Goal: Task Accomplishment & Management: Use online tool/utility

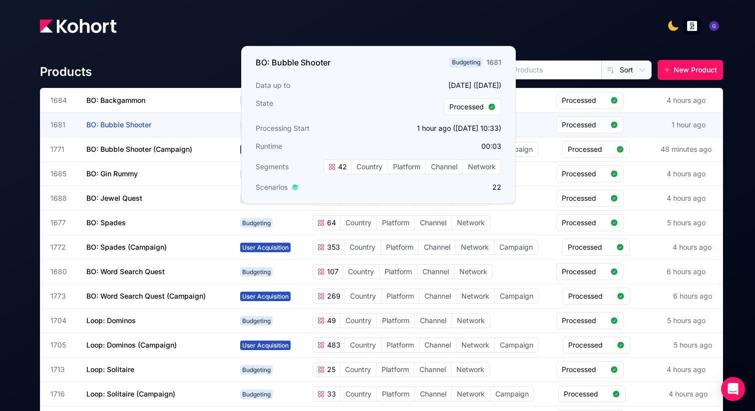
click at [142, 124] on span "BO: Bubble Shooter" at bounding box center [118, 124] width 65 height 8
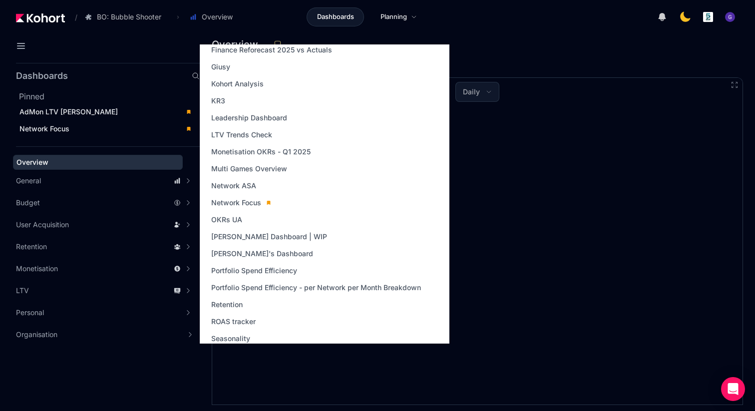
scroll to position [303, 0]
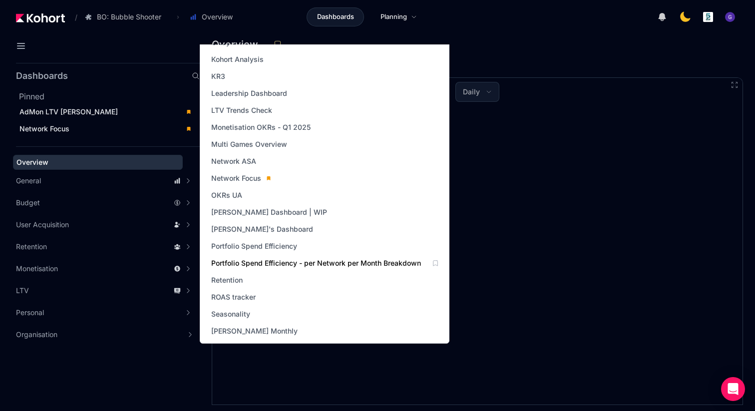
click at [282, 262] on span "Portfolio Spend Efficiency - per Network per Month Breakdown" at bounding box center [316, 263] width 210 height 10
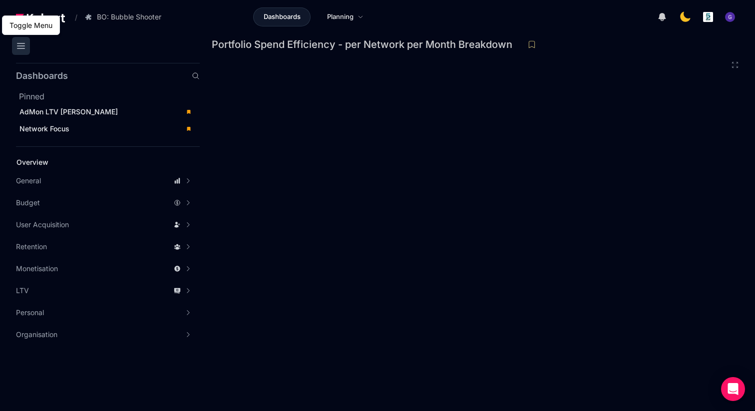
click at [18, 42] on icon at bounding box center [21, 46] width 12 height 12
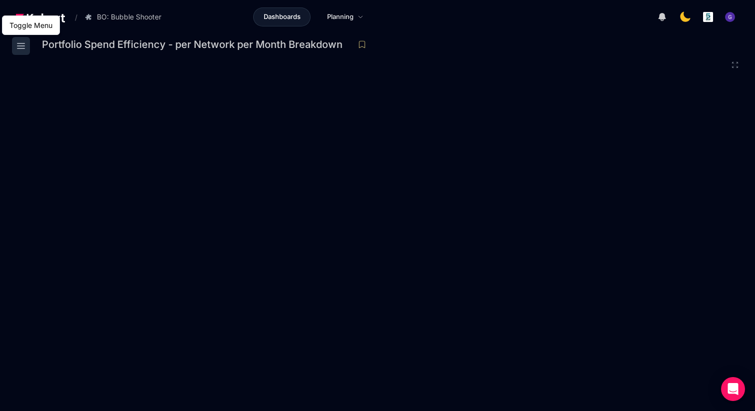
click at [24, 48] on icon at bounding box center [21, 46] width 12 height 12
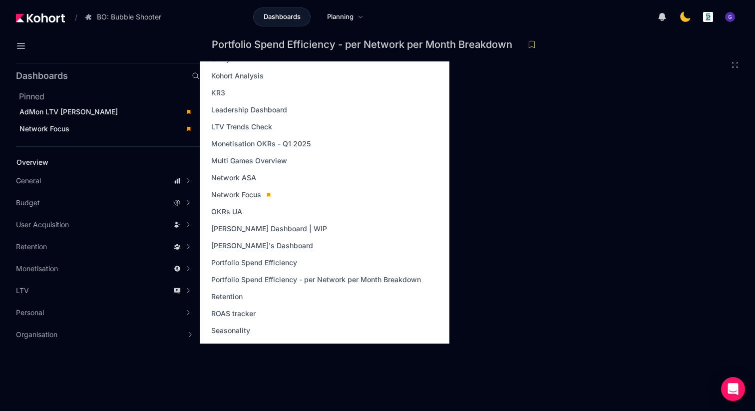
scroll to position [320, 0]
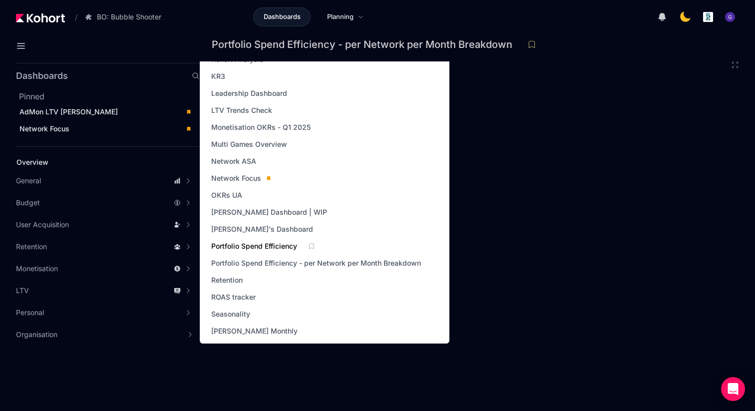
click at [275, 247] on span "Portfolio Spend Efficiency" at bounding box center [254, 246] width 86 height 10
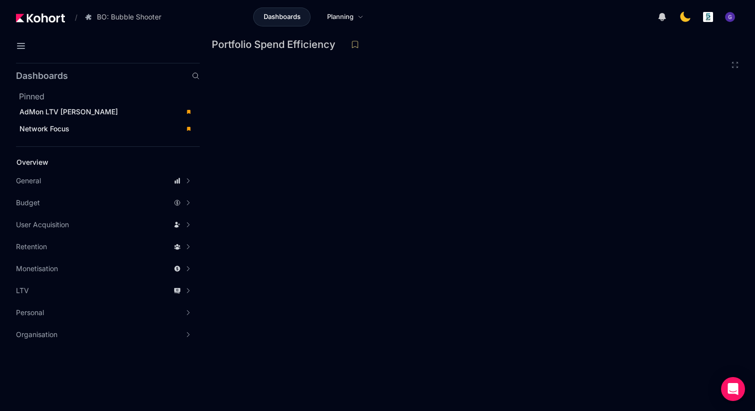
click at [468, 22] on div at bounding box center [598, 17] width 284 height 20
click at [22, 50] on icon at bounding box center [21, 46] width 12 height 12
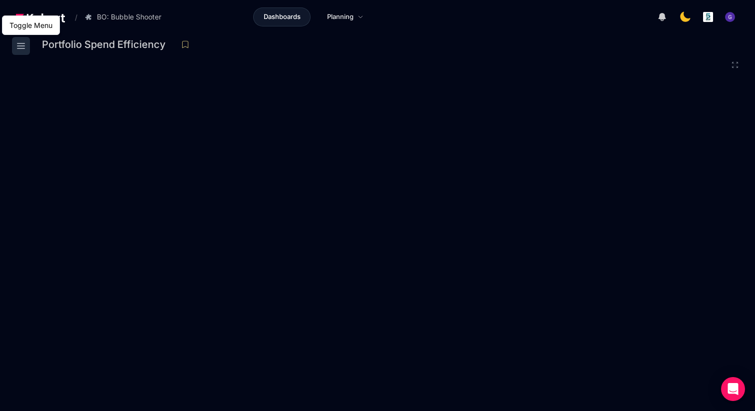
click at [18, 45] on icon at bounding box center [21, 46] width 12 height 12
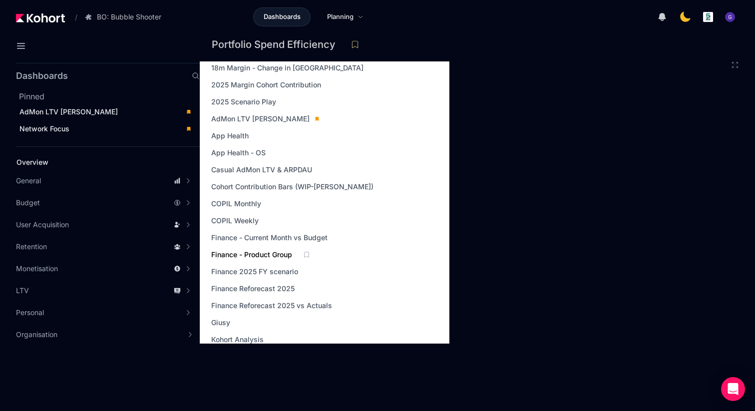
scroll to position [41, 0]
click at [267, 302] on span "Finance Reforecast 2025 vs Actuals" at bounding box center [271, 305] width 121 height 10
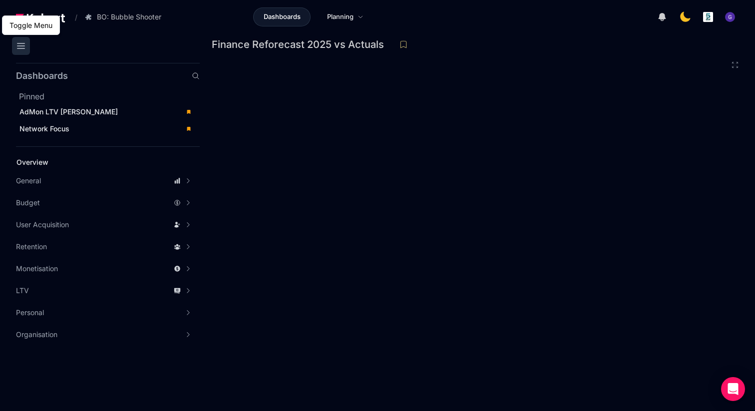
click at [22, 50] on icon at bounding box center [21, 46] width 12 height 12
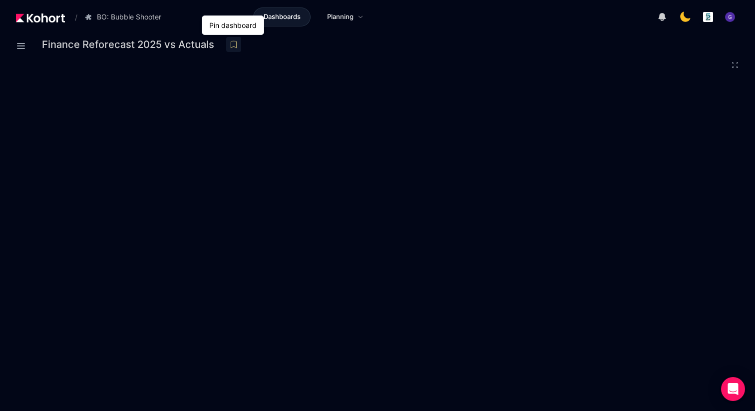
click at [234, 46] on icon at bounding box center [233, 44] width 9 height 9
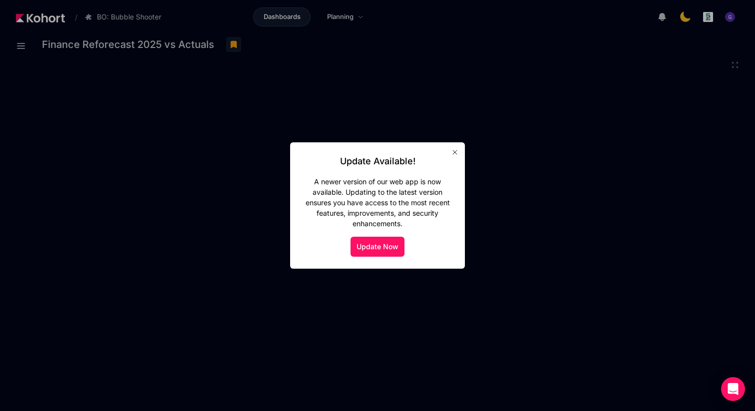
click at [521, 319] on div at bounding box center [377, 205] width 755 height 411
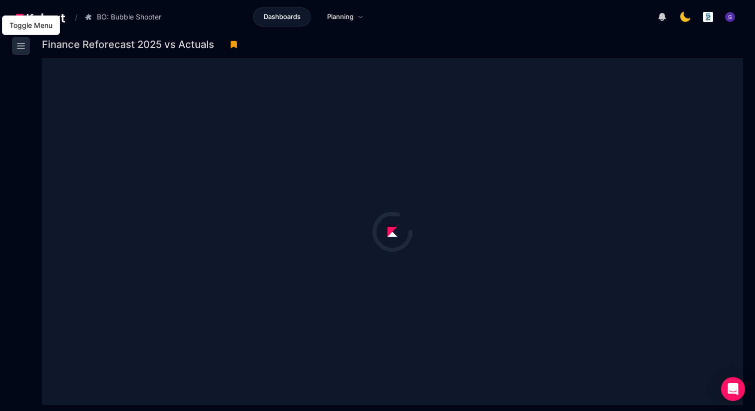
click at [22, 46] on icon at bounding box center [20, 45] width 7 height 5
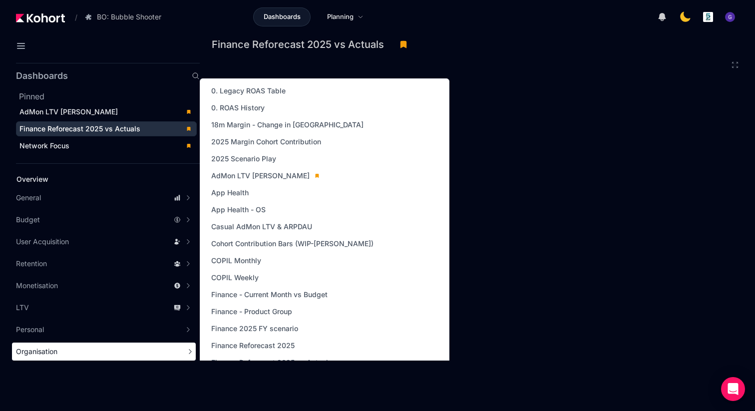
click at [48, 352] on span "Organisation" at bounding box center [36, 352] width 41 height 10
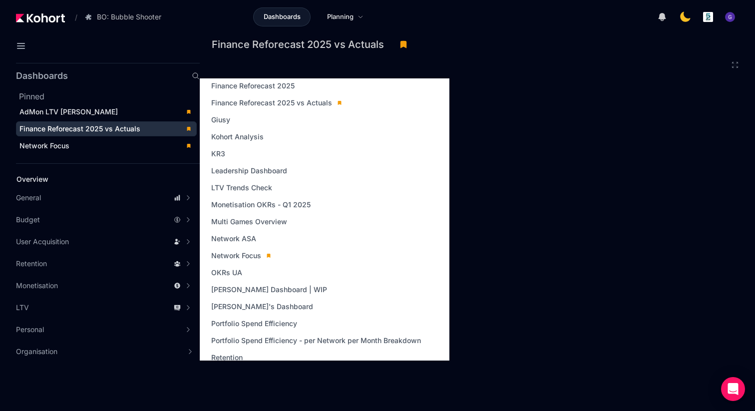
scroll to position [263, 0]
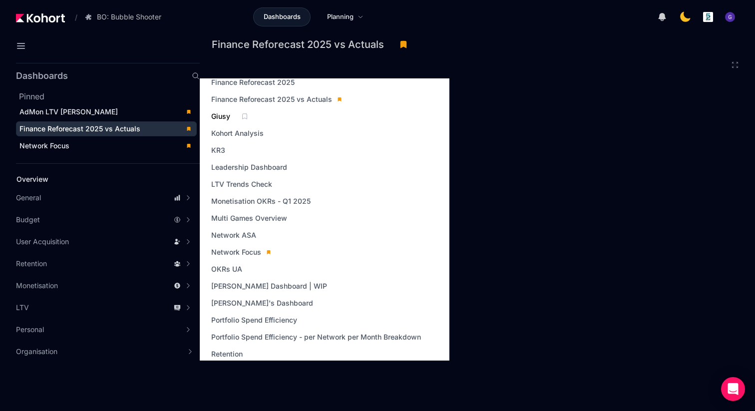
click at [221, 119] on span "Giusy" at bounding box center [220, 116] width 19 height 10
